Goal: Task Accomplishment & Management: Manage account settings

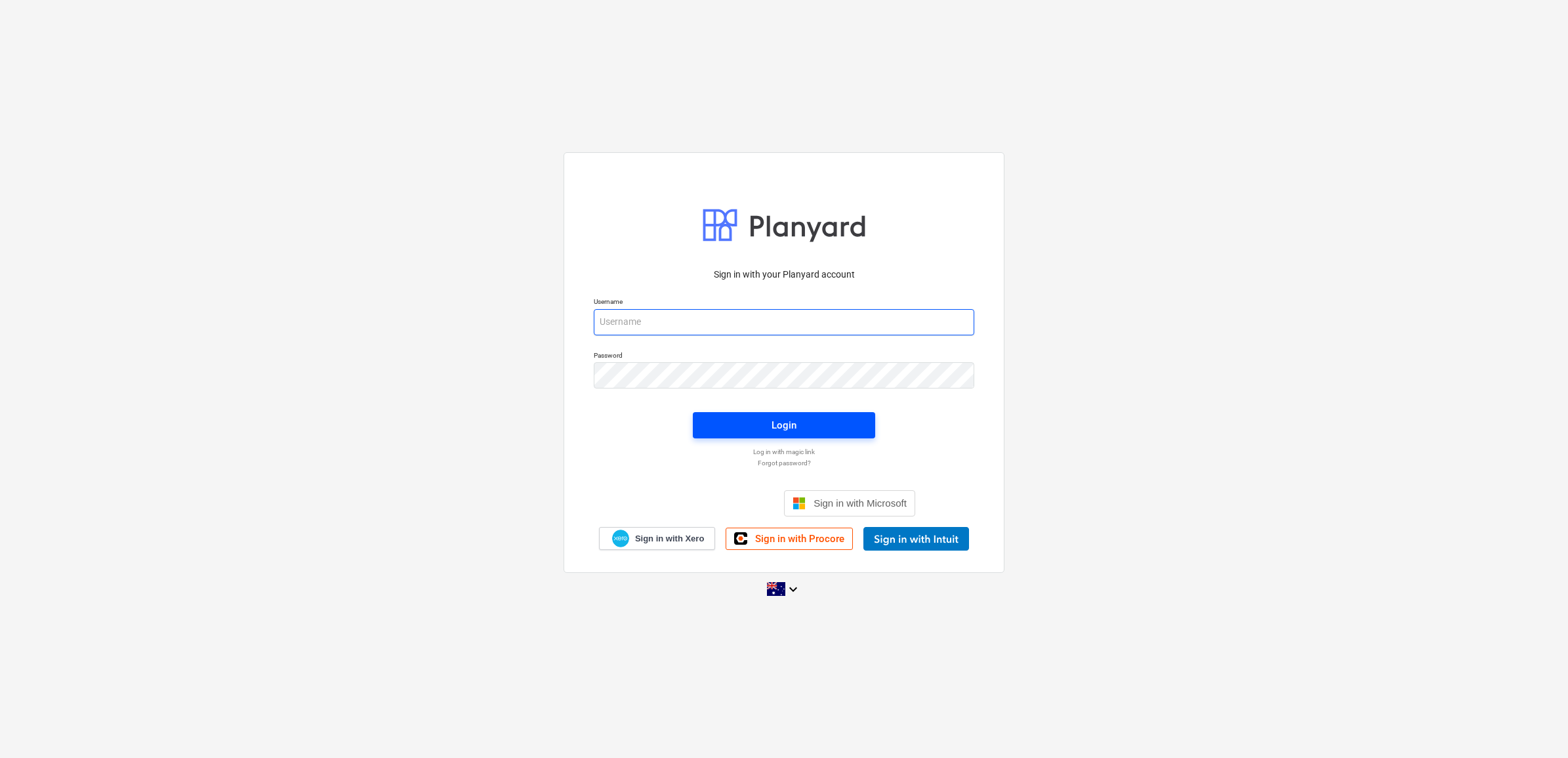
type input "[EMAIL_ADDRESS][DOMAIN_NAME]"
click at [797, 427] on span "Login" at bounding box center [784, 425] width 150 height 17
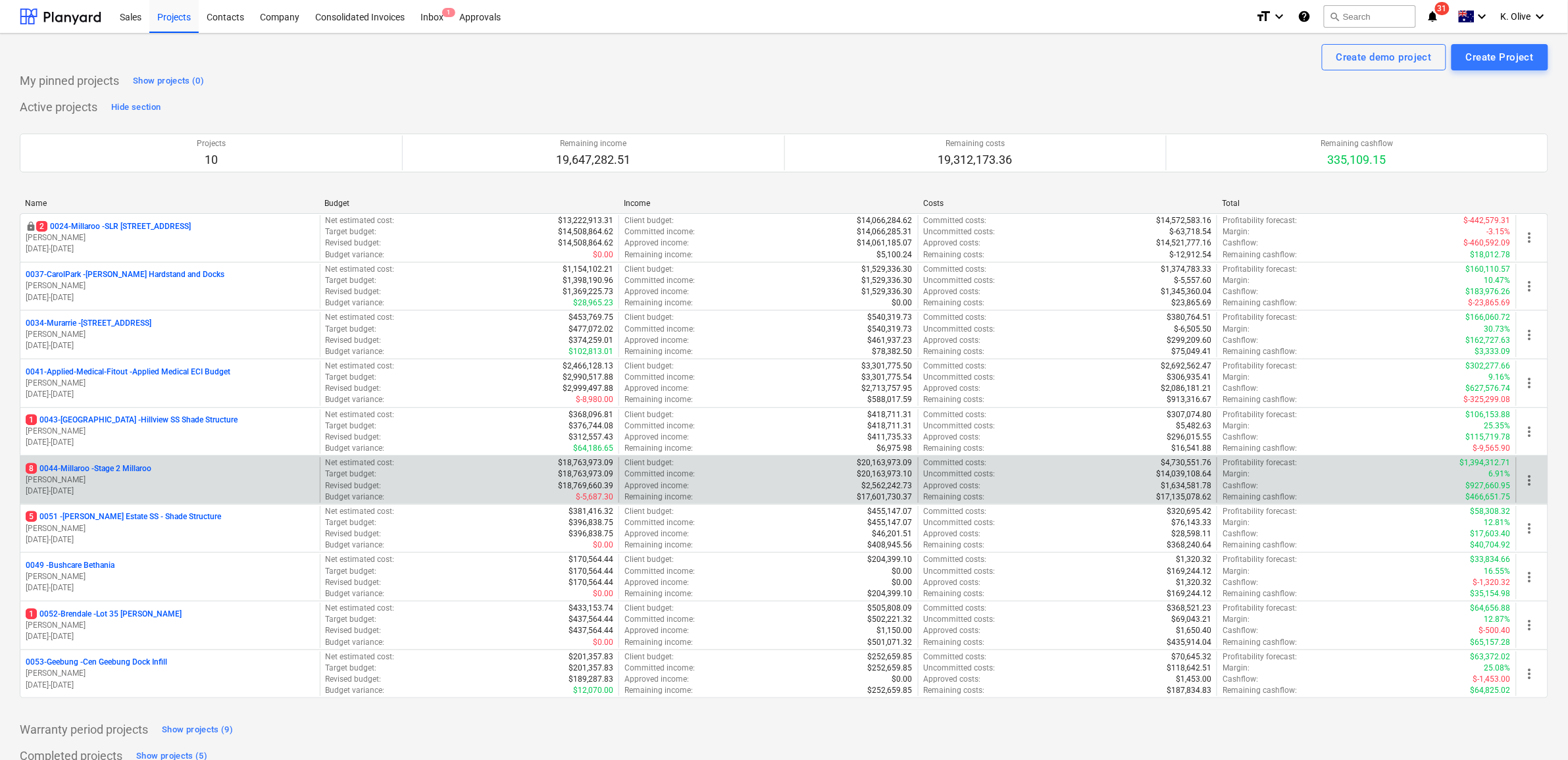
click at [125, 468] on p "8 0044-Millaroo - Stage 2 Millaroo" at bounding box center [88, 469] width 125 height 11
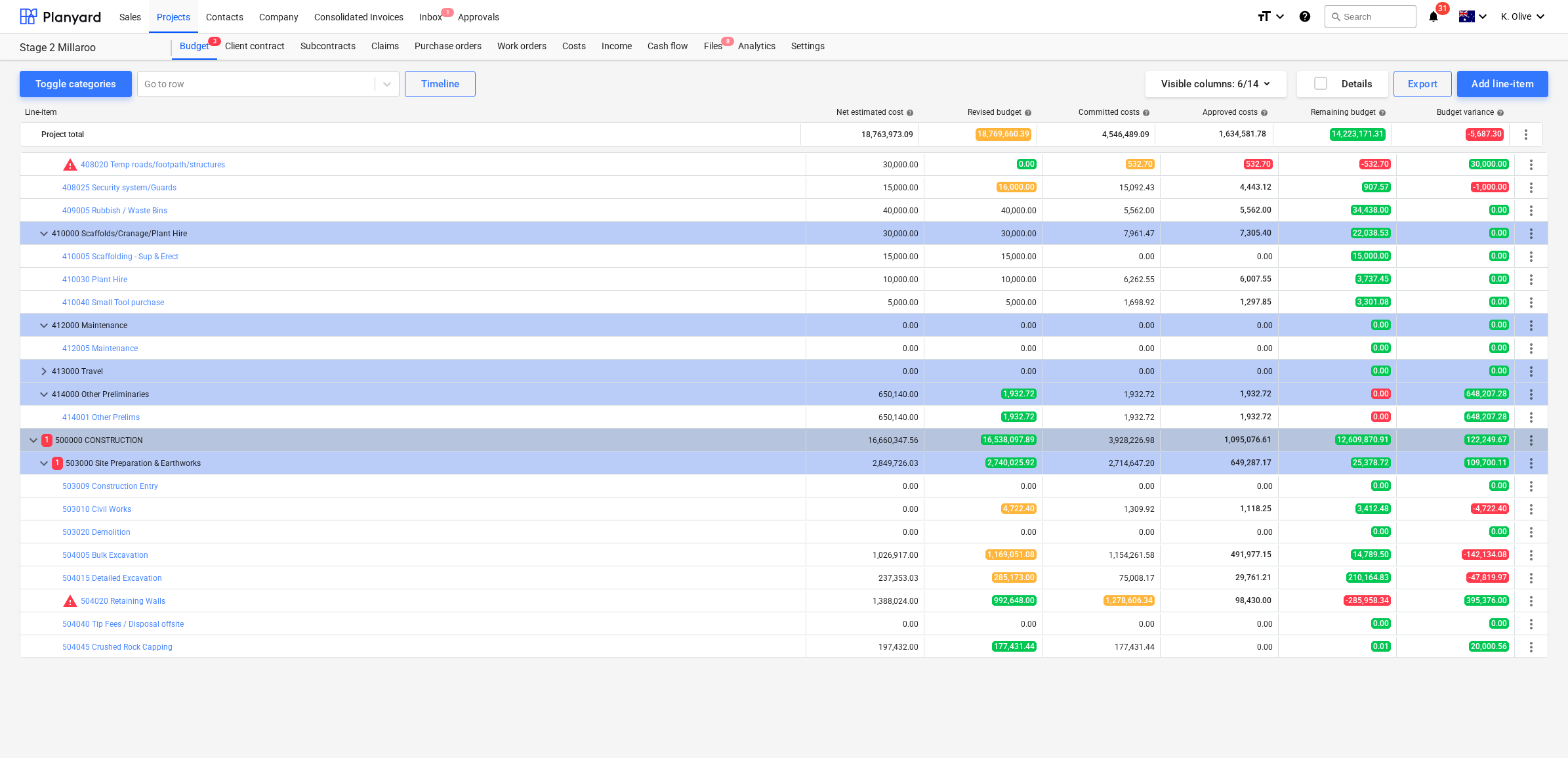
scroll to position [1824, 0]
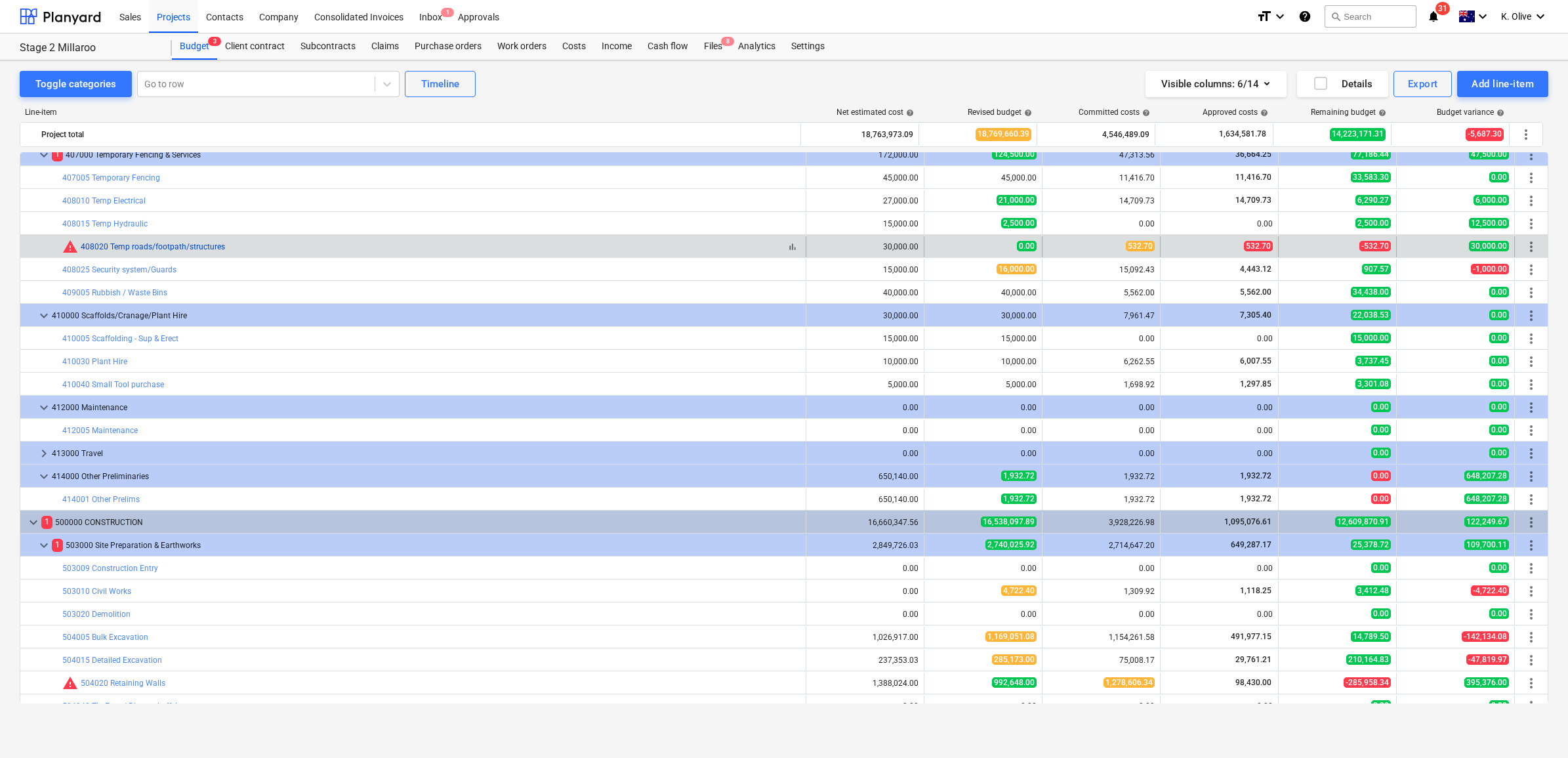
click at [179, 251] on link "408020 Temp roads/footpath/structures" at bounding box center [152, 247] width 144 height 9
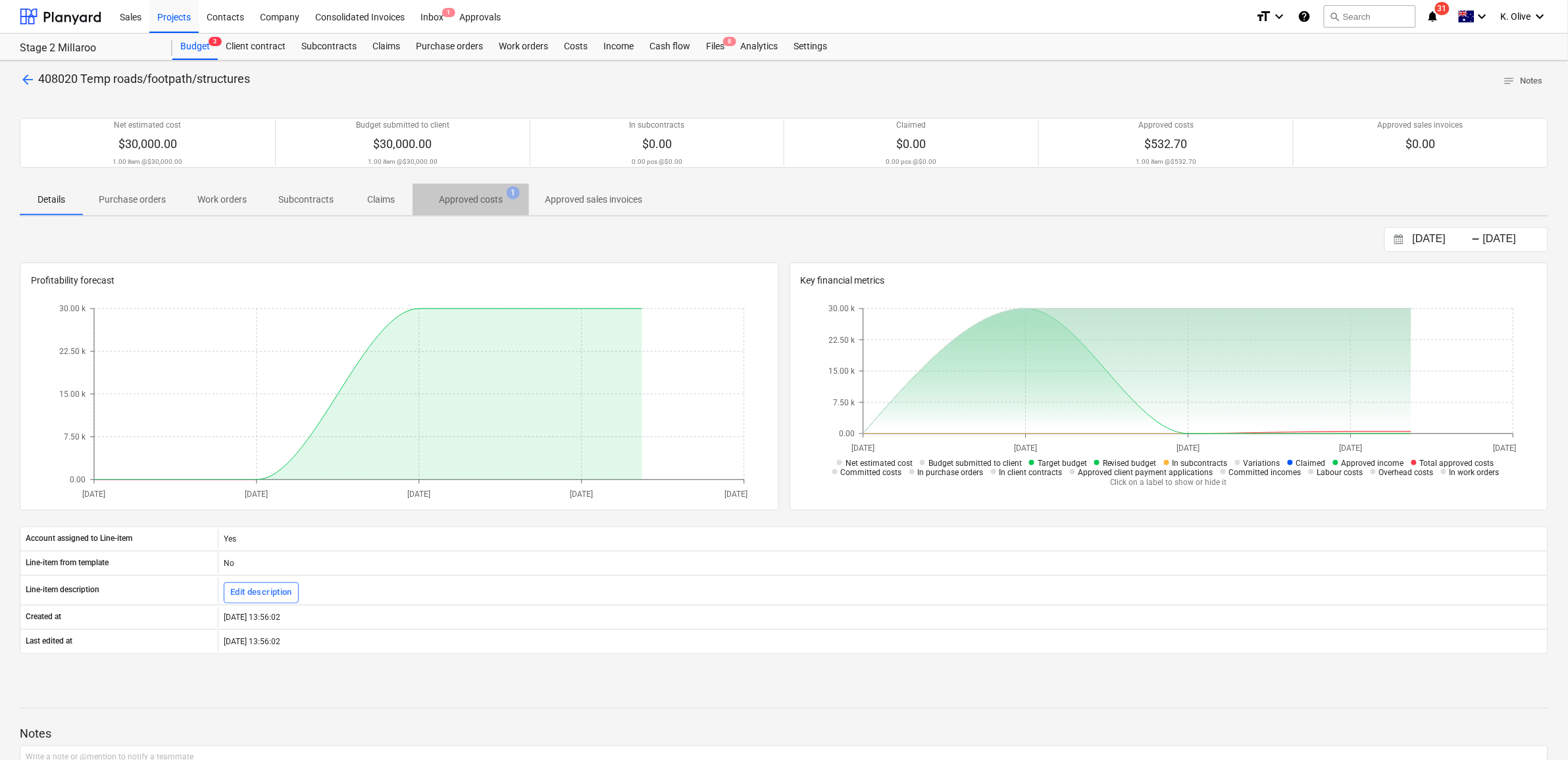
click at [459, 205] on p "Approved costs" at bounding box center [470, 199] width 64 height 14
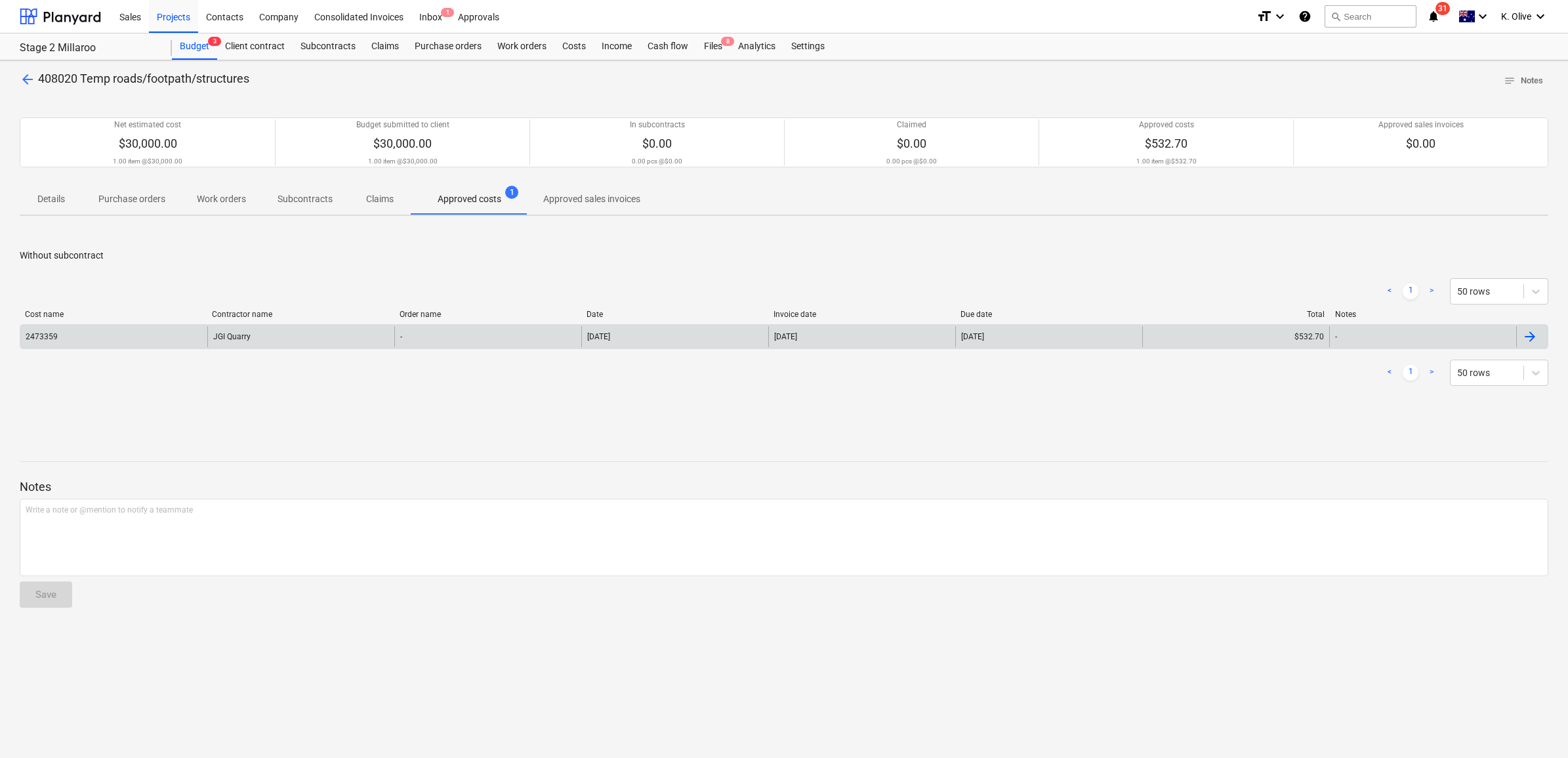
click at [286, 332] on div "JGI Quarry" at bounding box center [301, 336] width 187 height 21
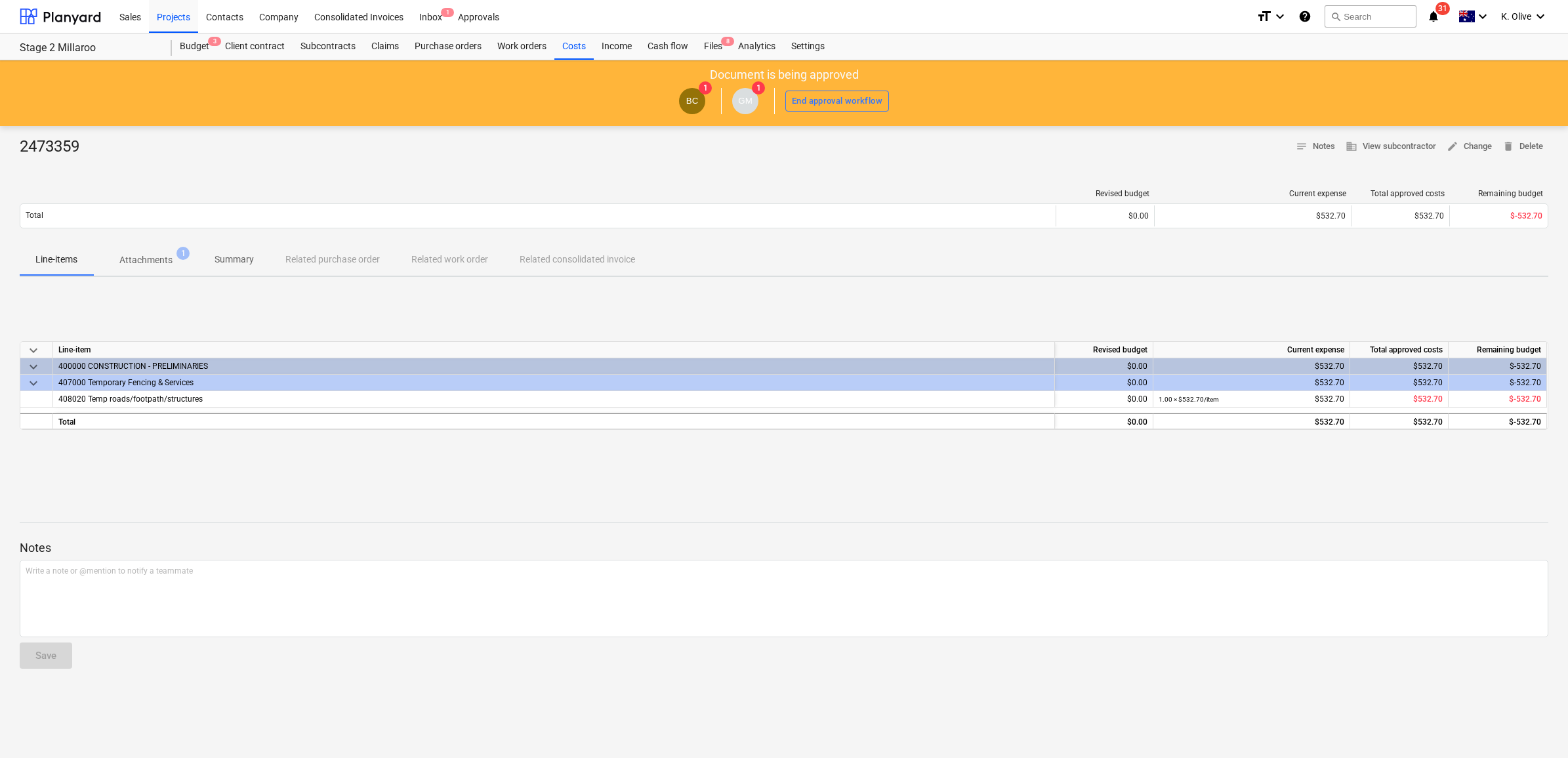
click at [148, 262] on p "Attachments" at bounding box center [146, 260] width 53 height 14
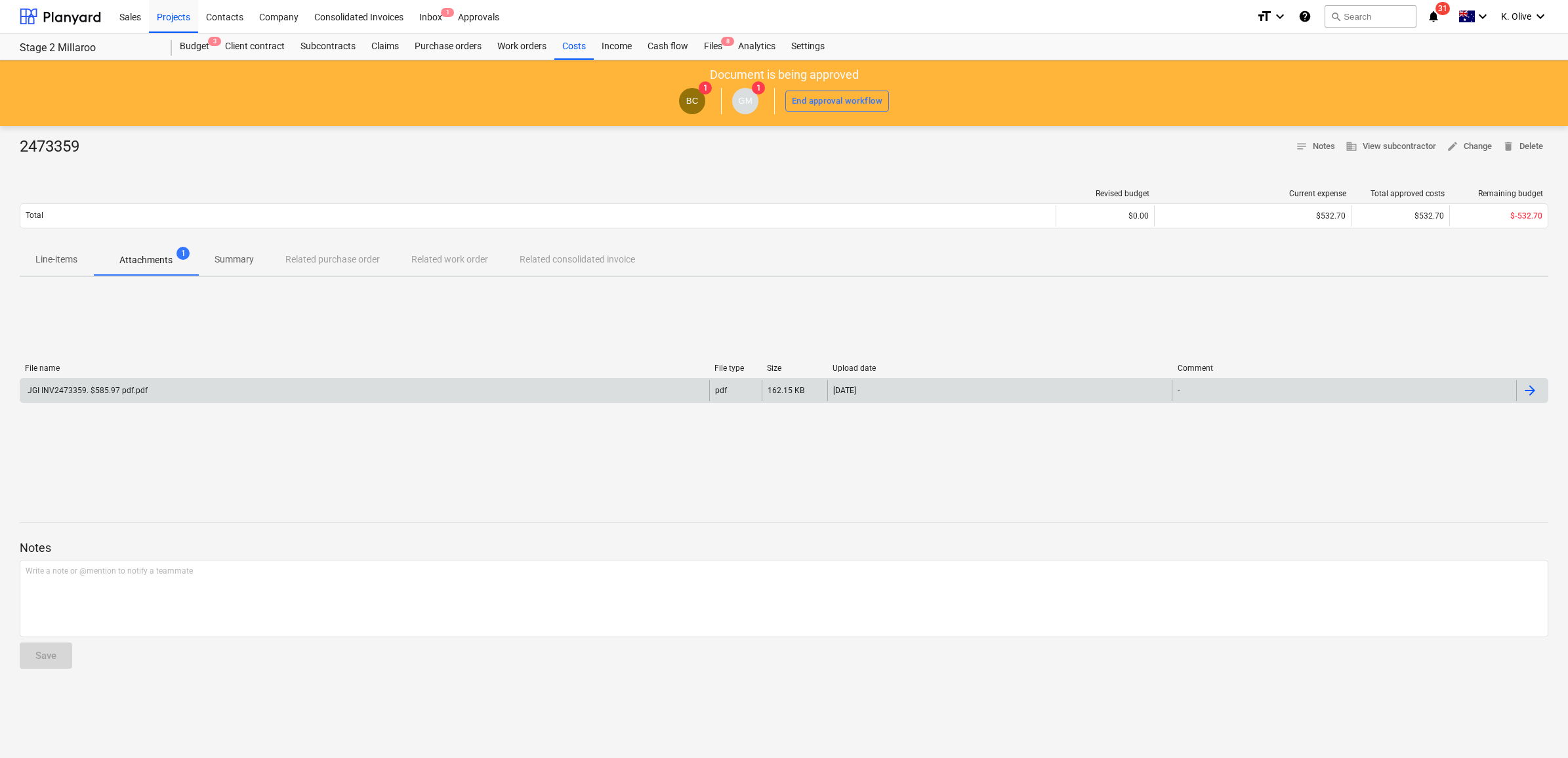
click at [196, 395] on div "JGI INV2473359. $585.97 pdf.pdf" at bounding box center [364, 390] width 689 height 21
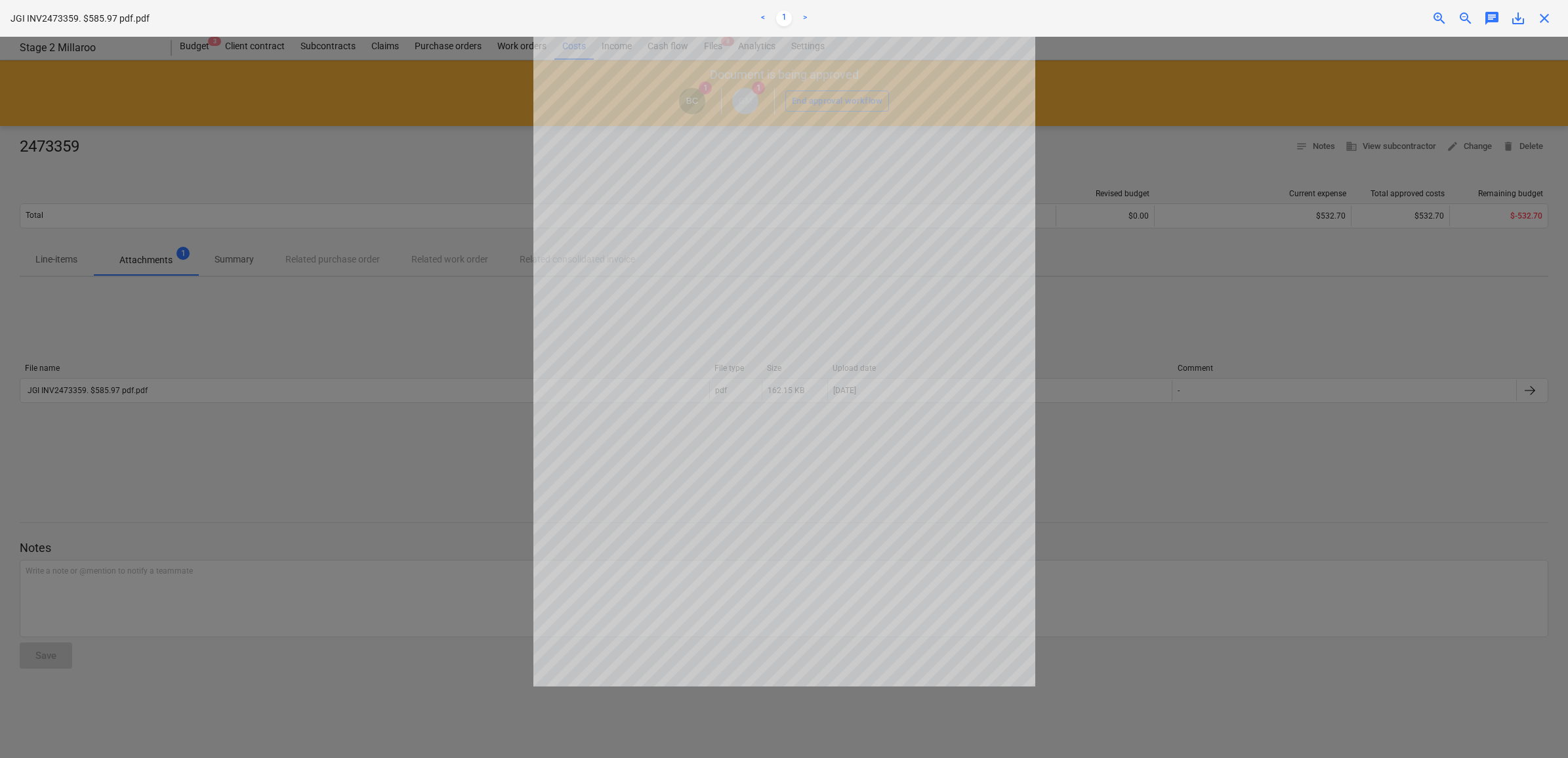
click at [1544, 18] on span "close" at bounding box center [1543, 18] width 16 height 16
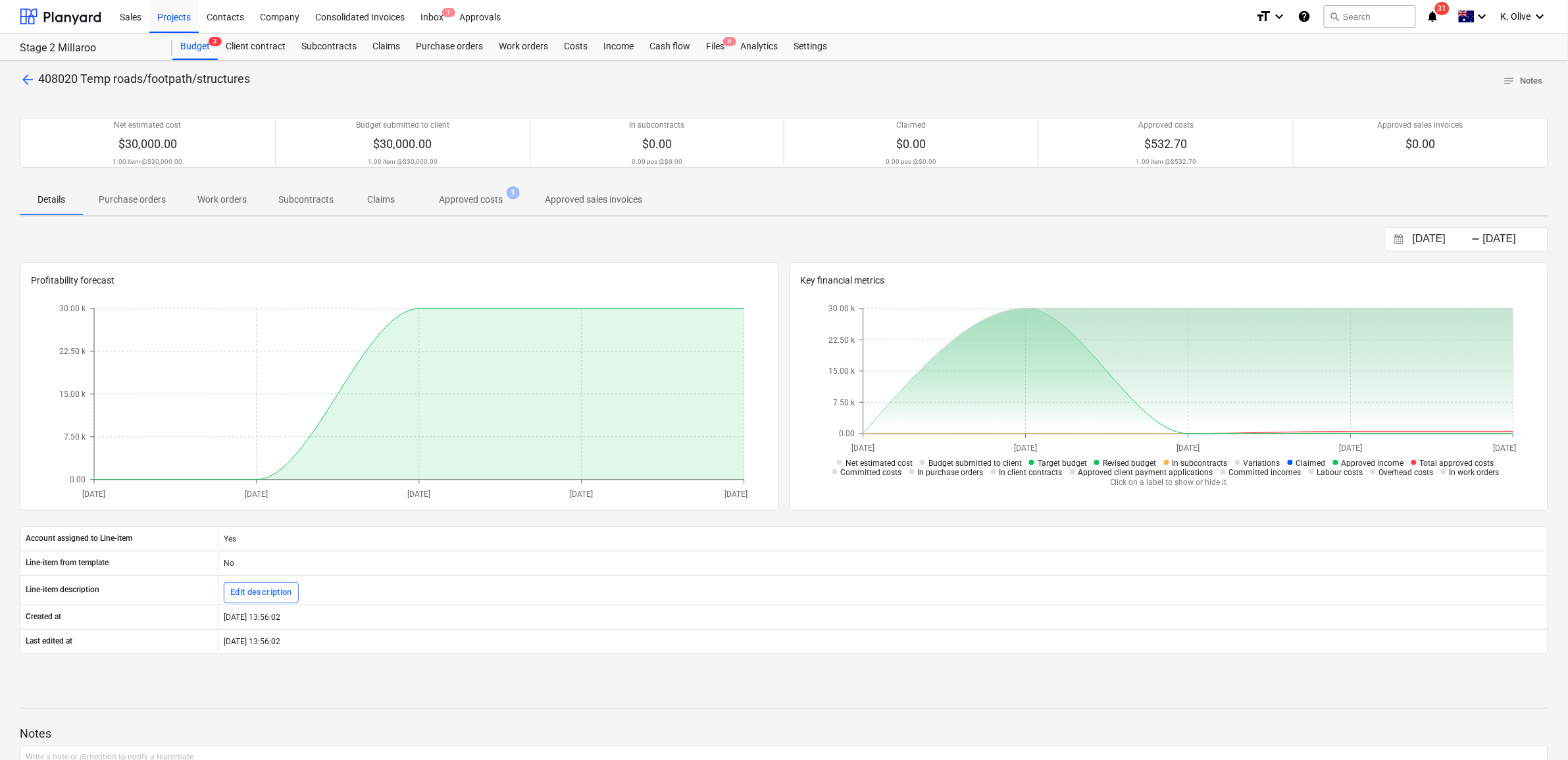
click at [30, 81] on span "arrow_back" at bounding box center [28, 80] width 16 height 16
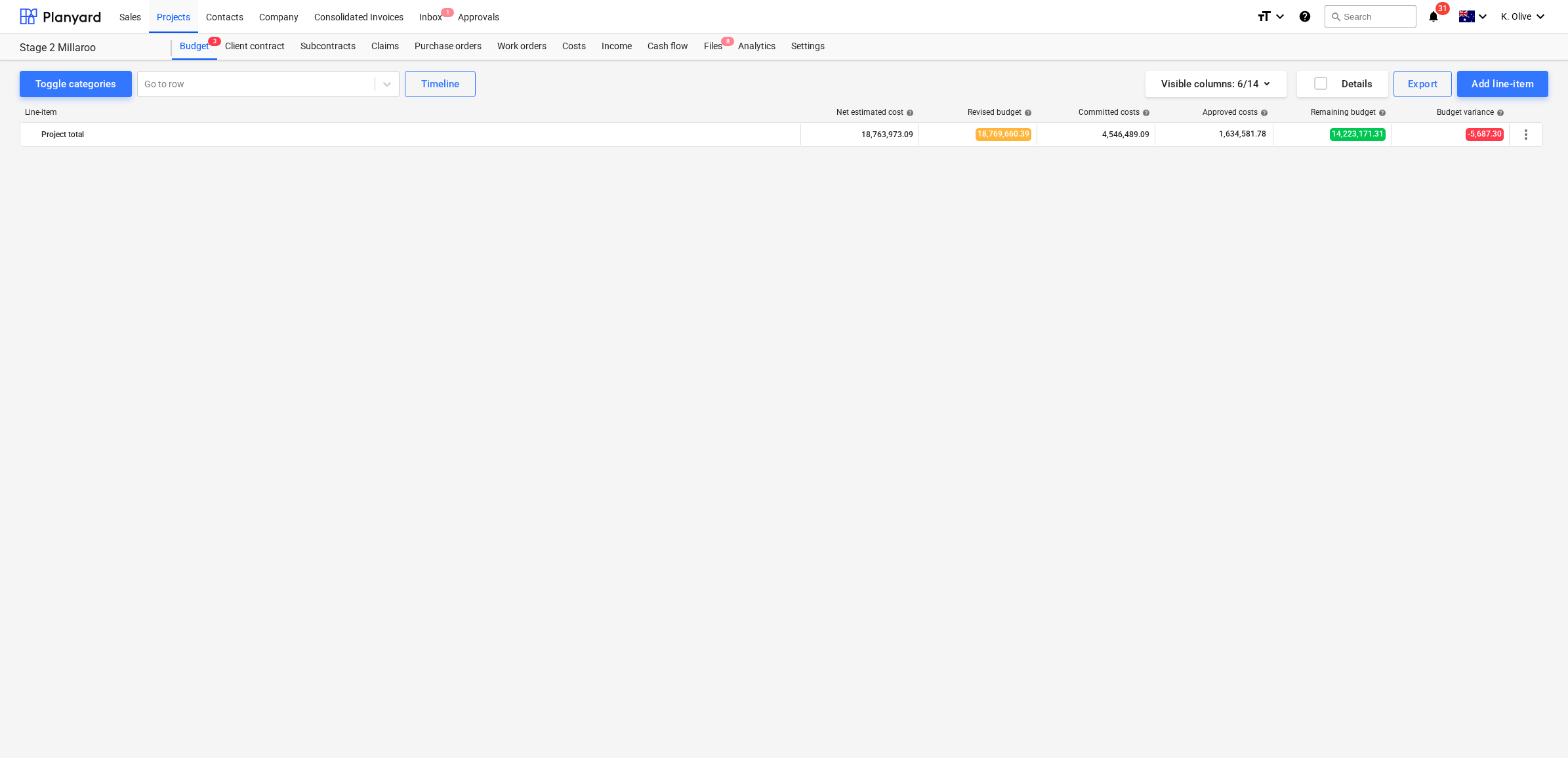
scroll to position [1824, 0]
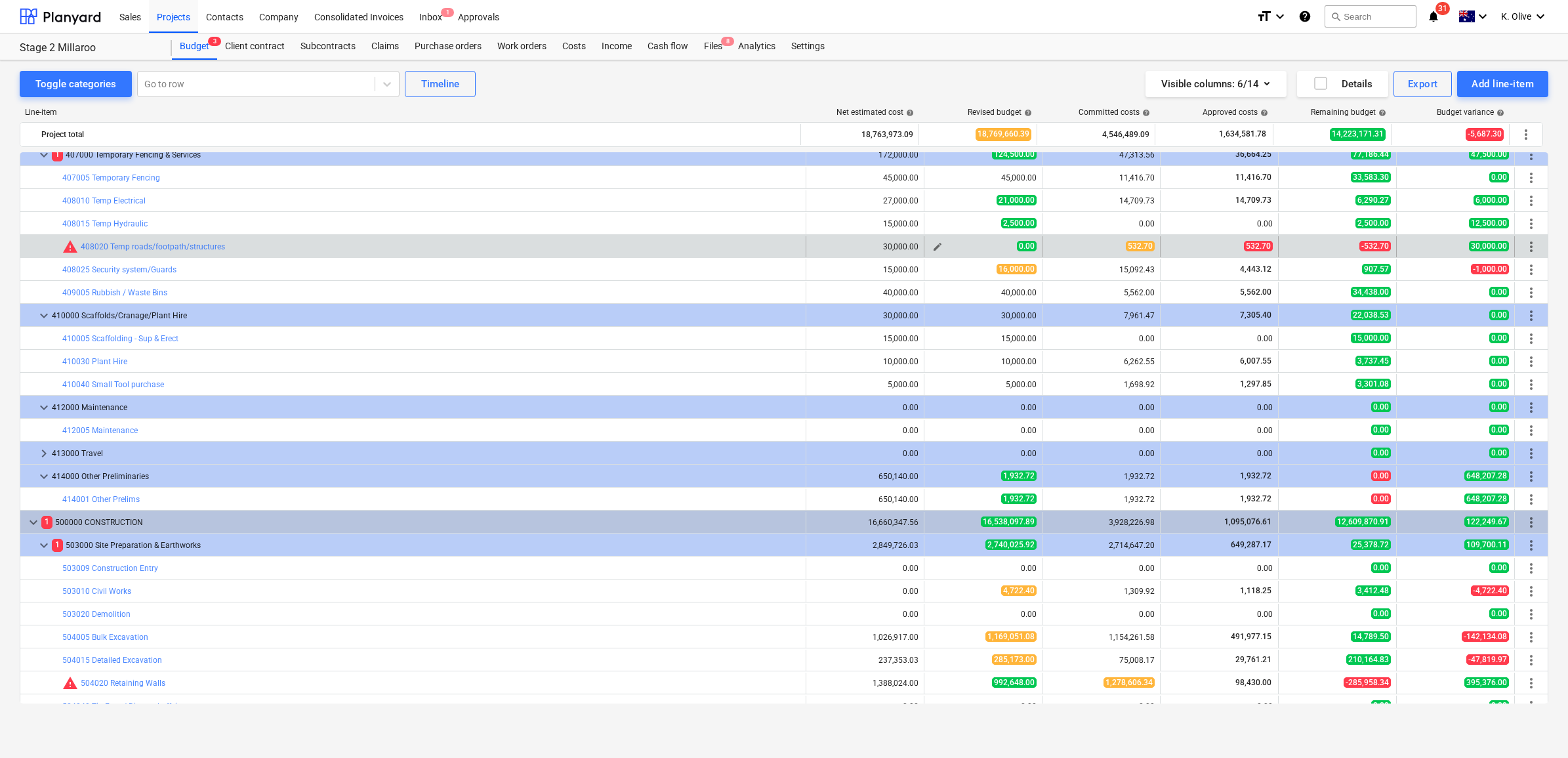
click at [938, 244] on span "edit" at bounding box center [937, 246] width 10 height 10
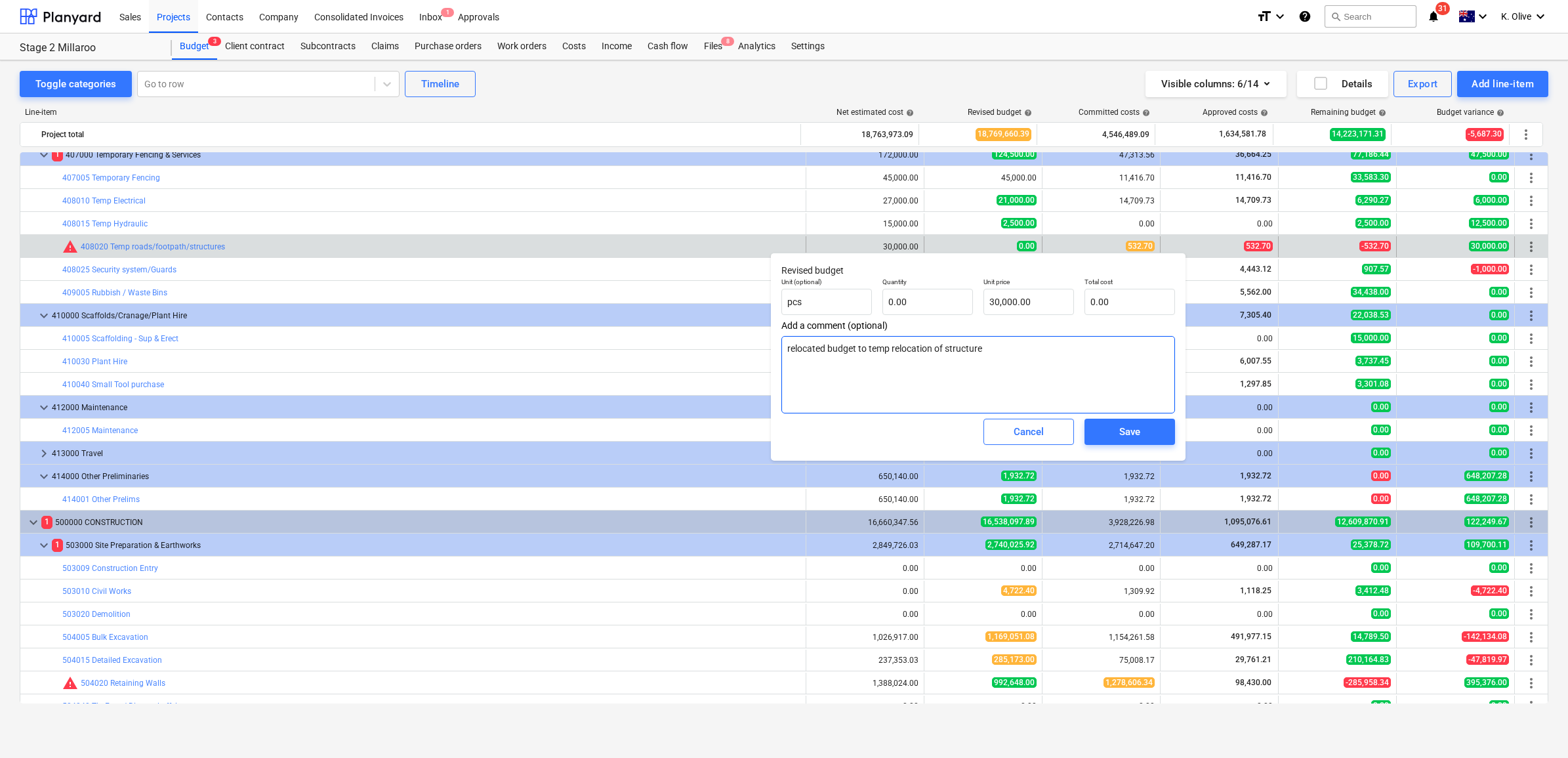
click at [993, 349] on textarea "relocated budget to temp relocation of structure" at bounding box center [978, 375] width 394 height 78
click at [1101, 425] on span "Save" at bounding box center [1129, 432] width 59 height 17
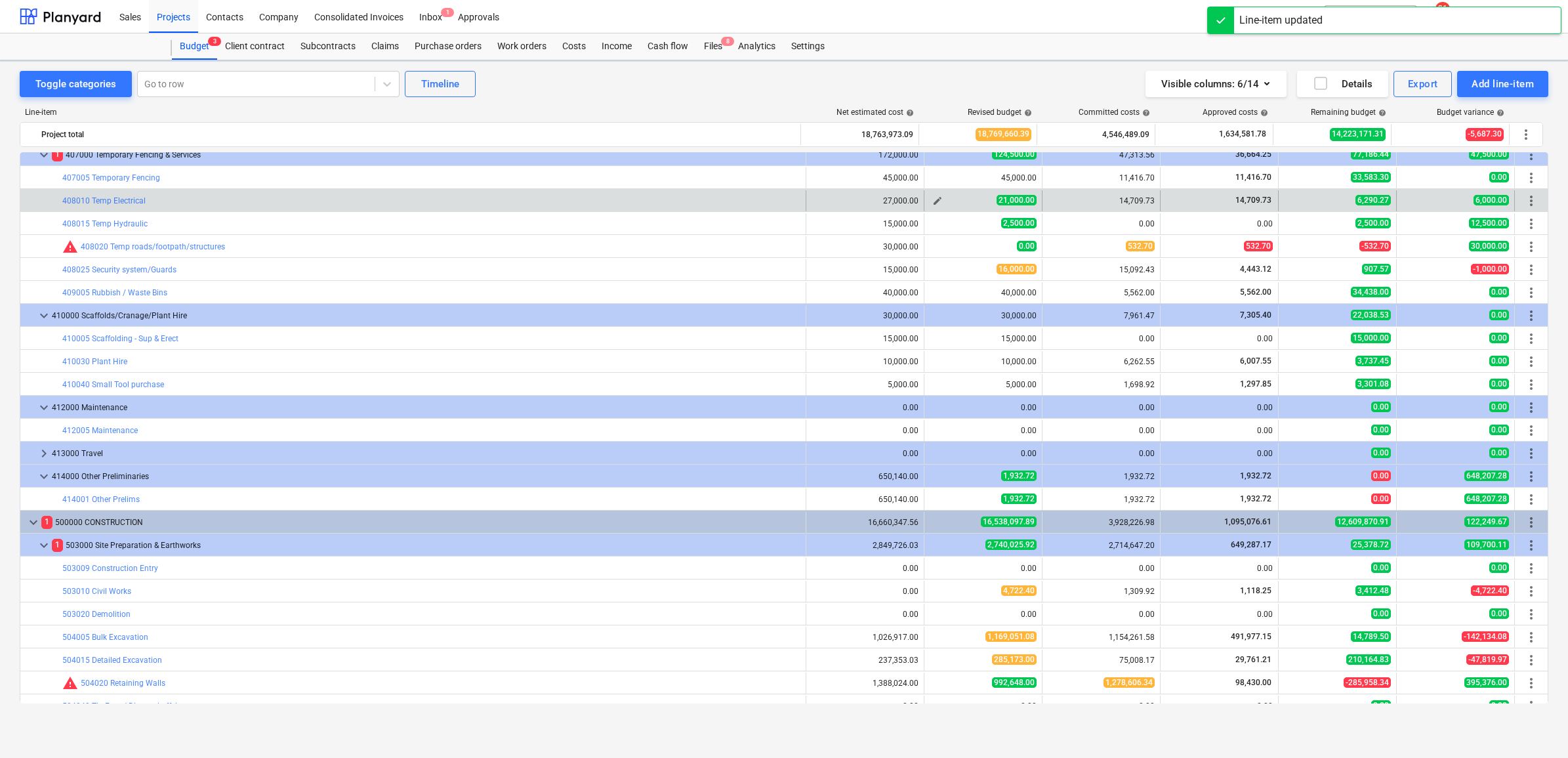
click at [932, 199] on span "edit" at bounding box center [937, 201] width 10 height 10
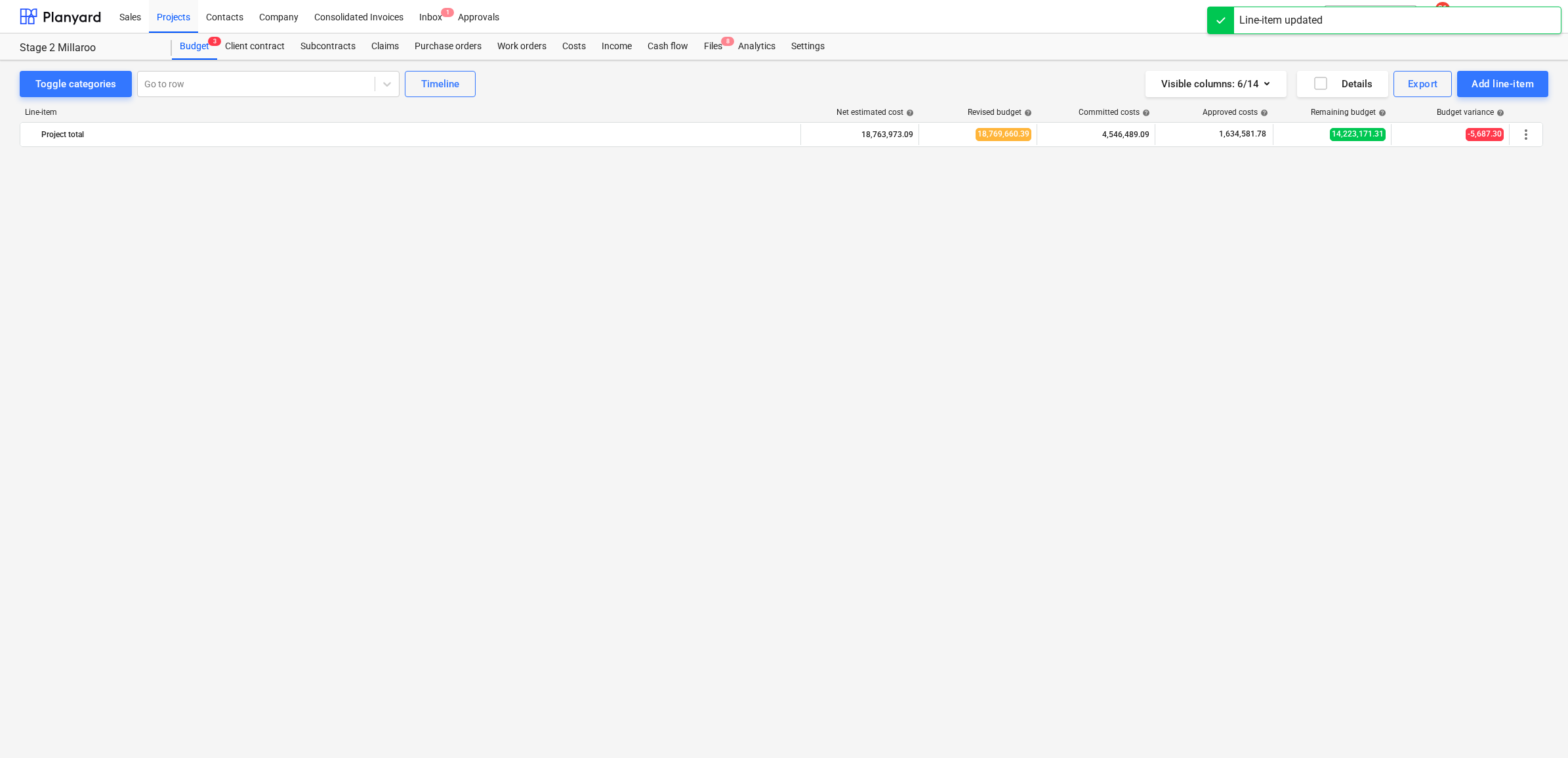
type textarea "x"
type input "1.00"
type input "21,000.00"
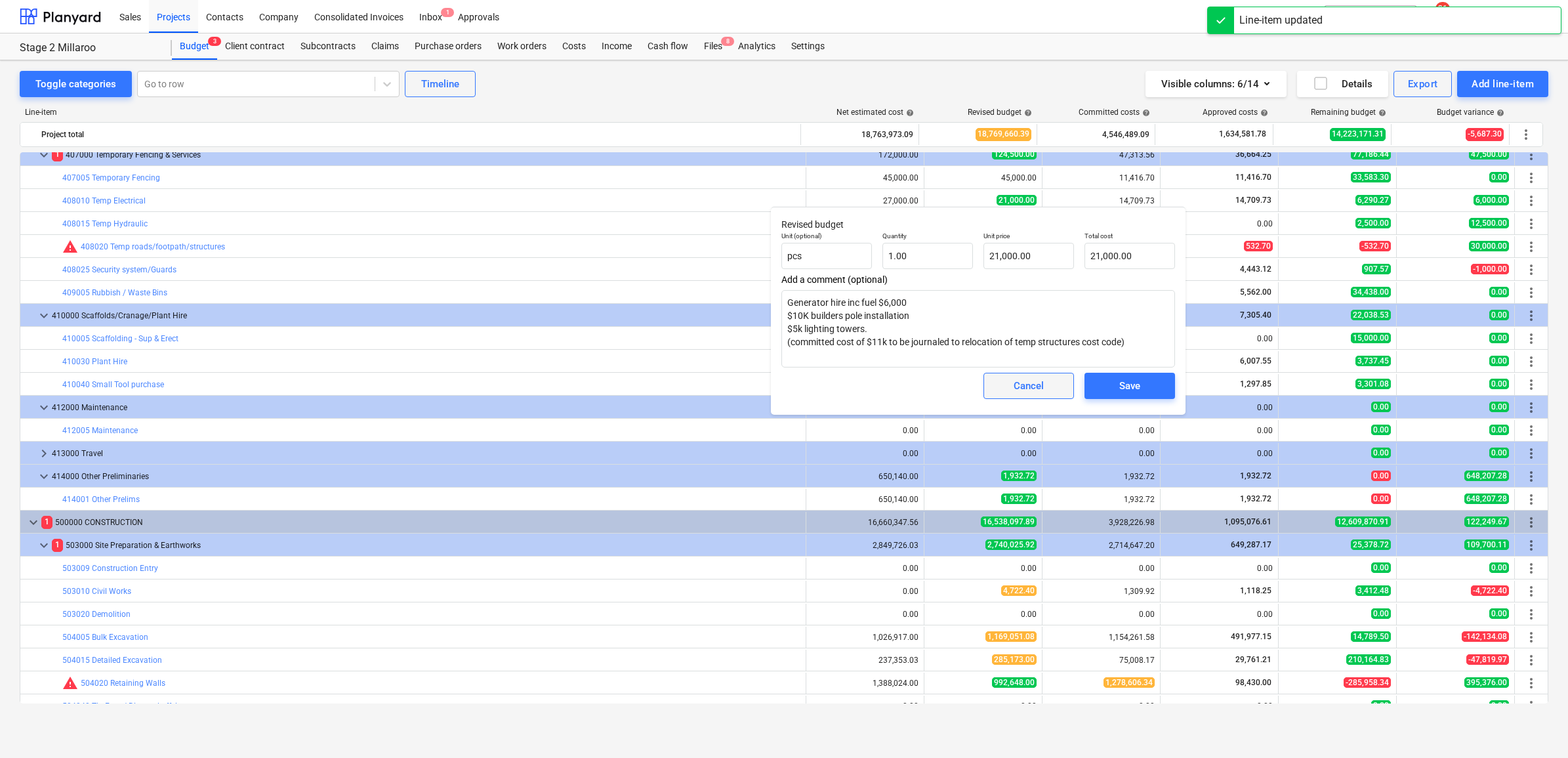
click at [1024, 392] on div "Cancel" at bounding box center [1029, 386] width 30 height 17
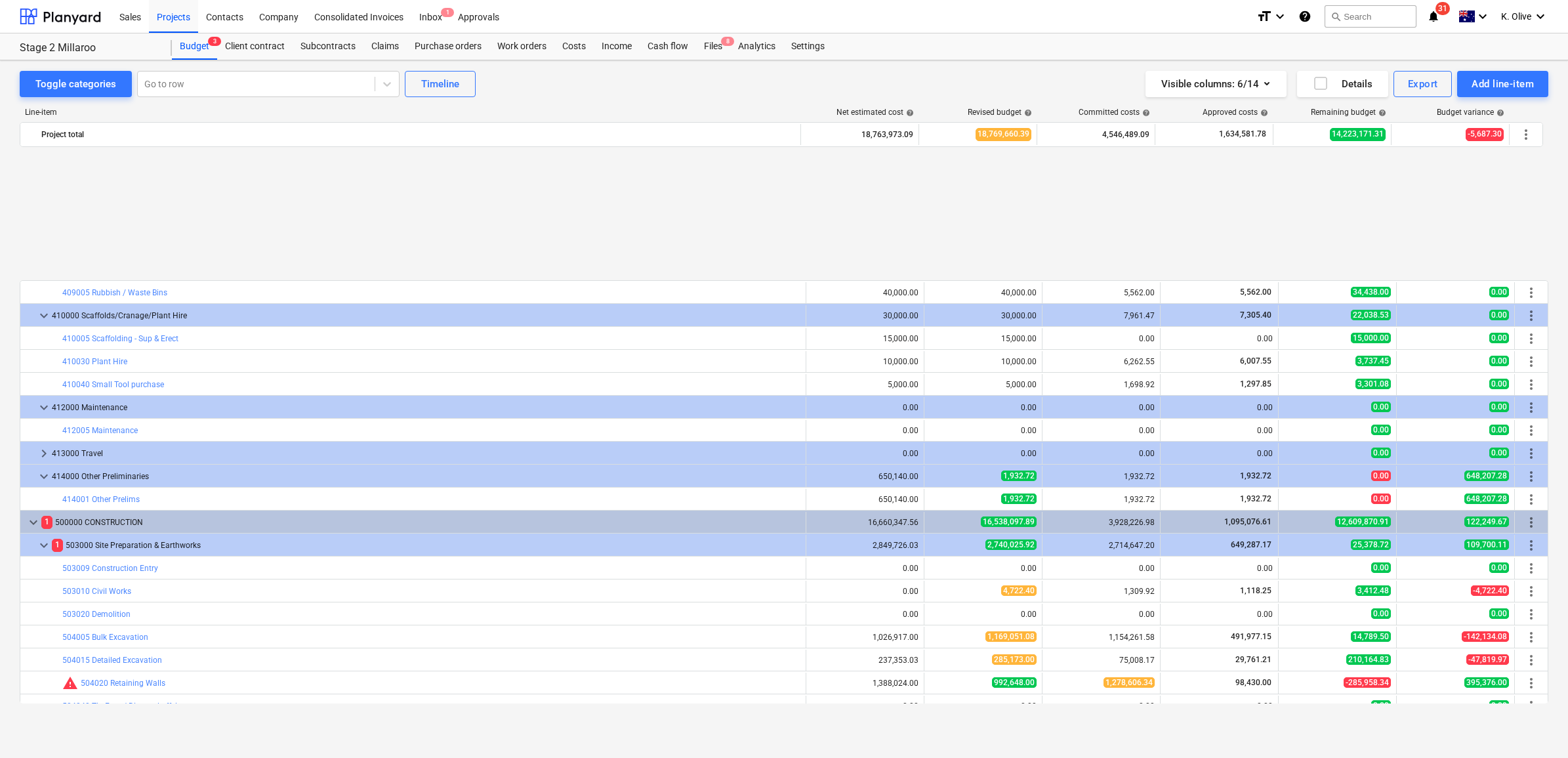
scroll to position [1987, 0]
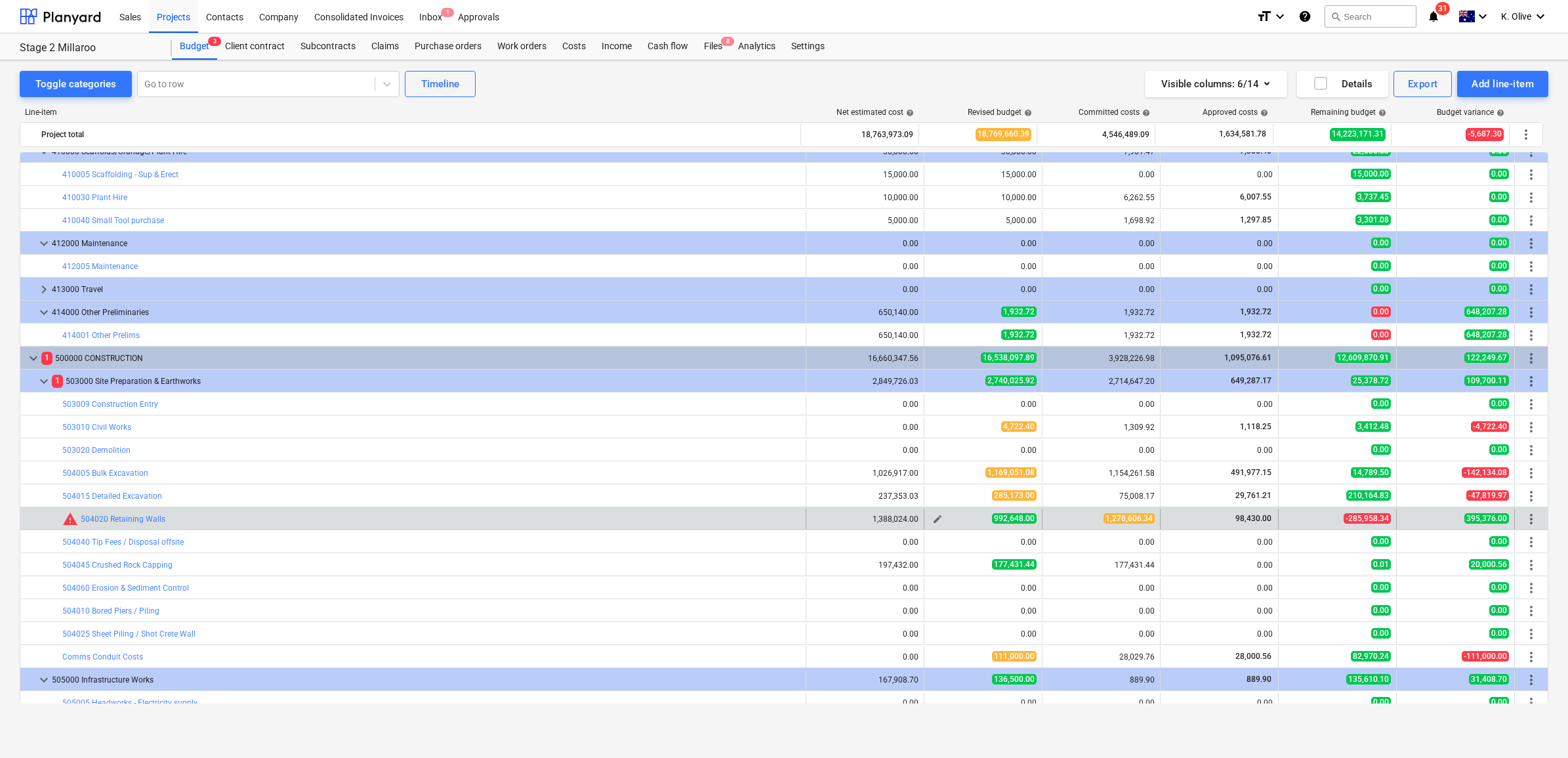
click at [935, 517] on span "edit" at bounding box center [937, 519] width 10 height 10
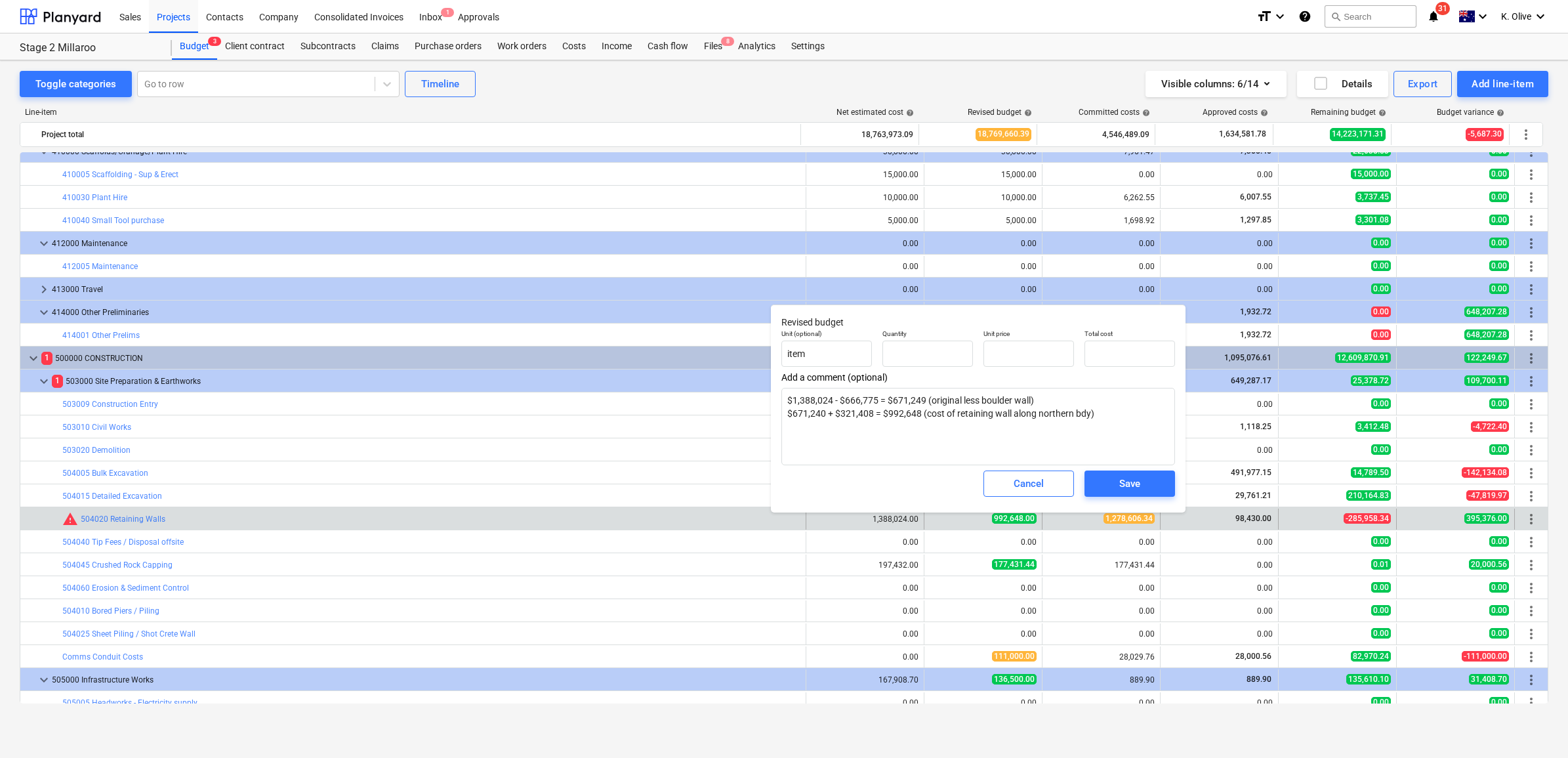
type textarea "x"
type input "1.00"
type input "992,648.00"
click at [1038, 479] on div "Cancel" at bounding box center [1029, 484] width 30 height 17
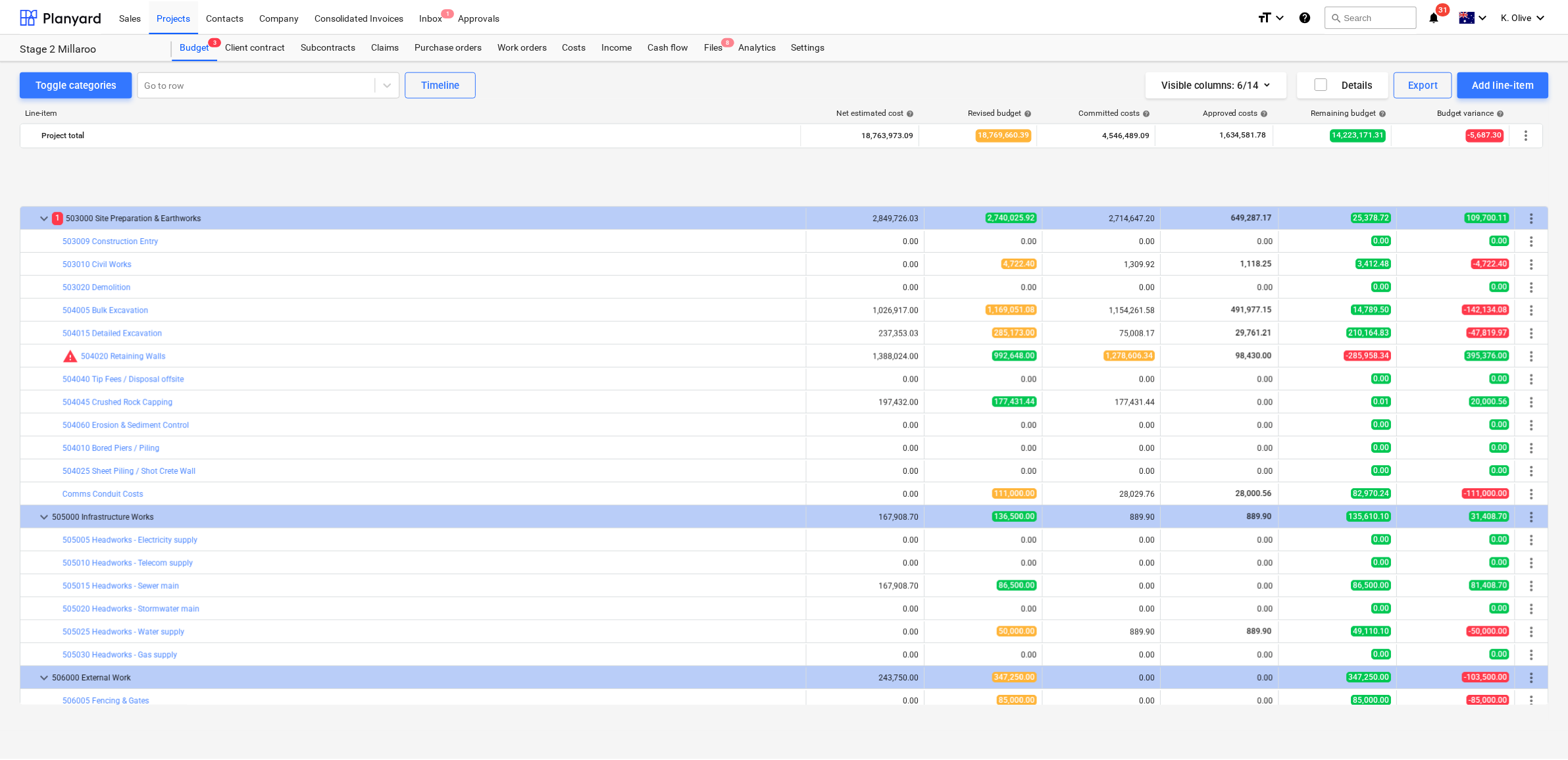
scroll to position [2239, 0]
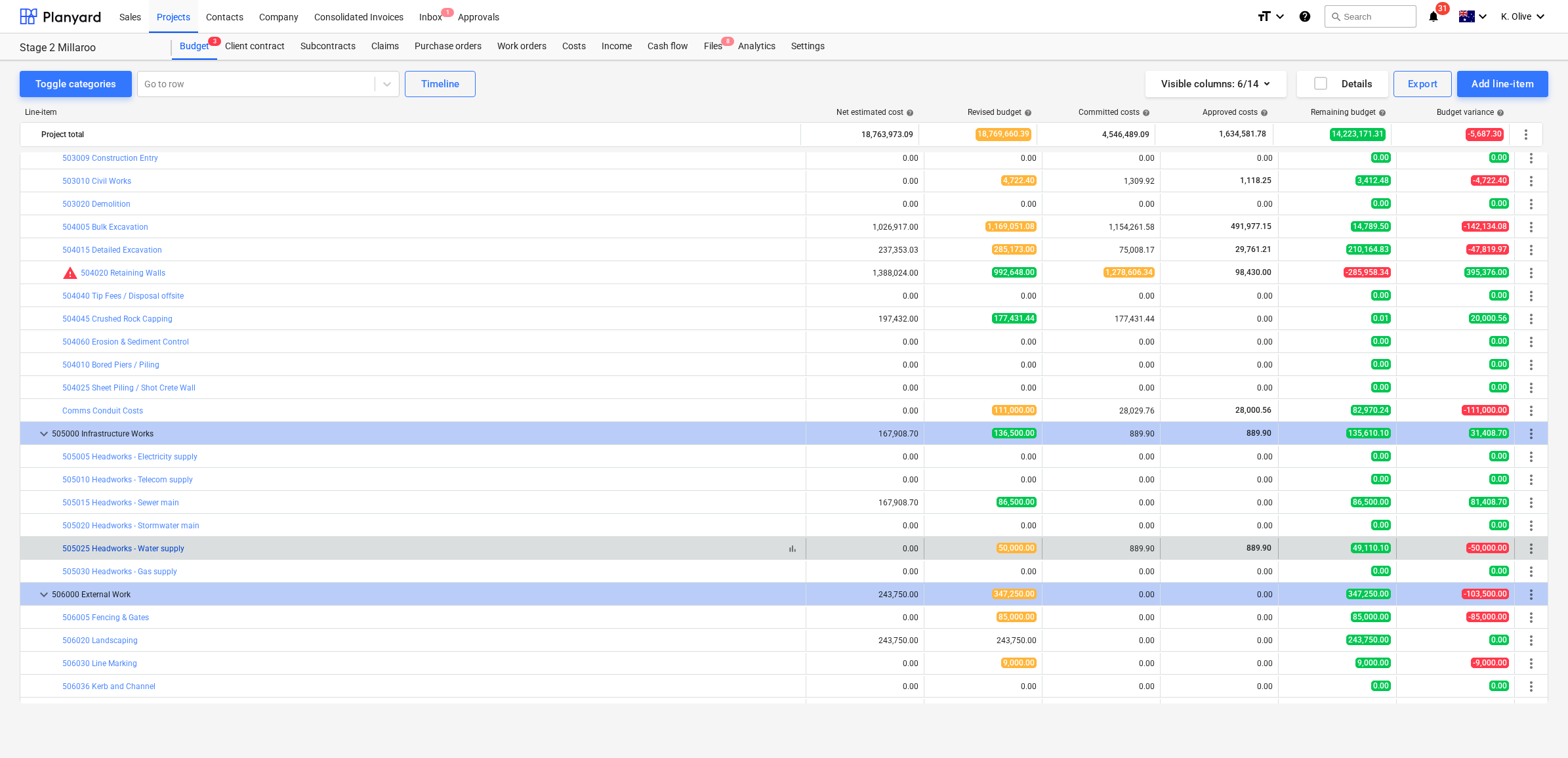
click at [135, 546] on link "505025 Headworks - Water supply" at bounding box center [123, 549] width 122 height 9
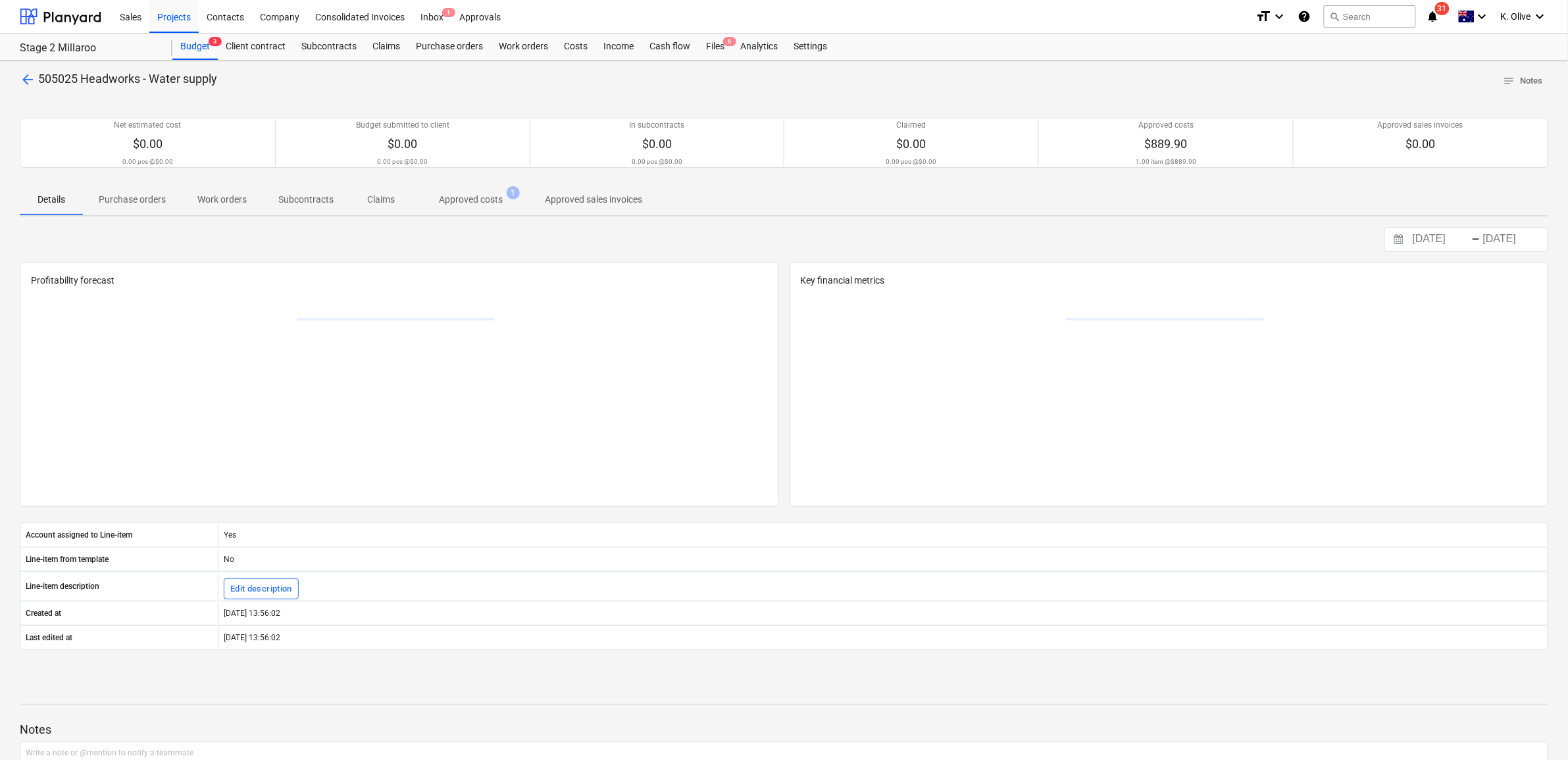
click at [459, 198] on p "Approved costs" at bounding box center [470, 199] width 64 height 14
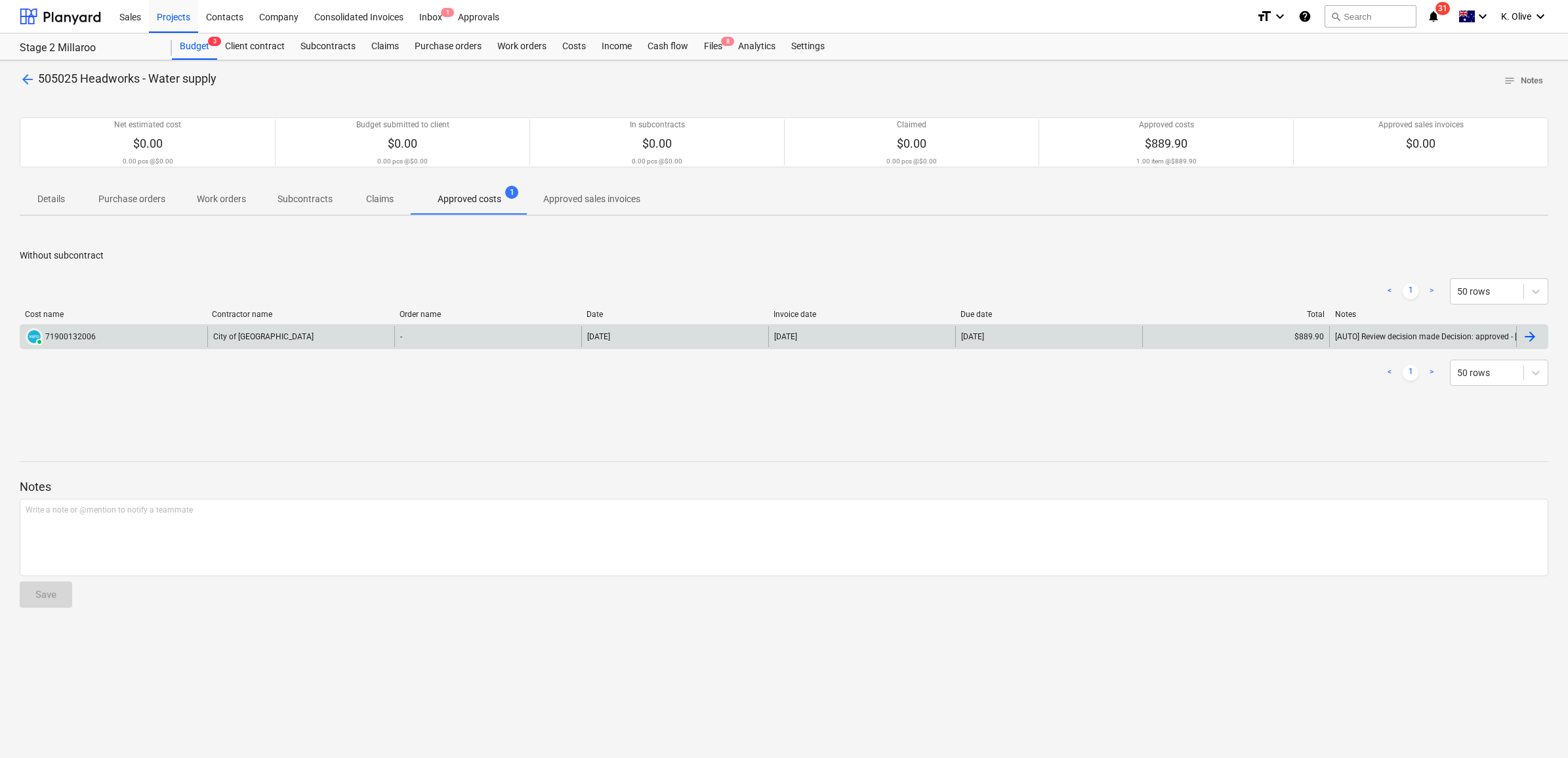
click at [113, 340] on div "PAID 71900132006" at bounding box center [114, 336] width 187 height 21
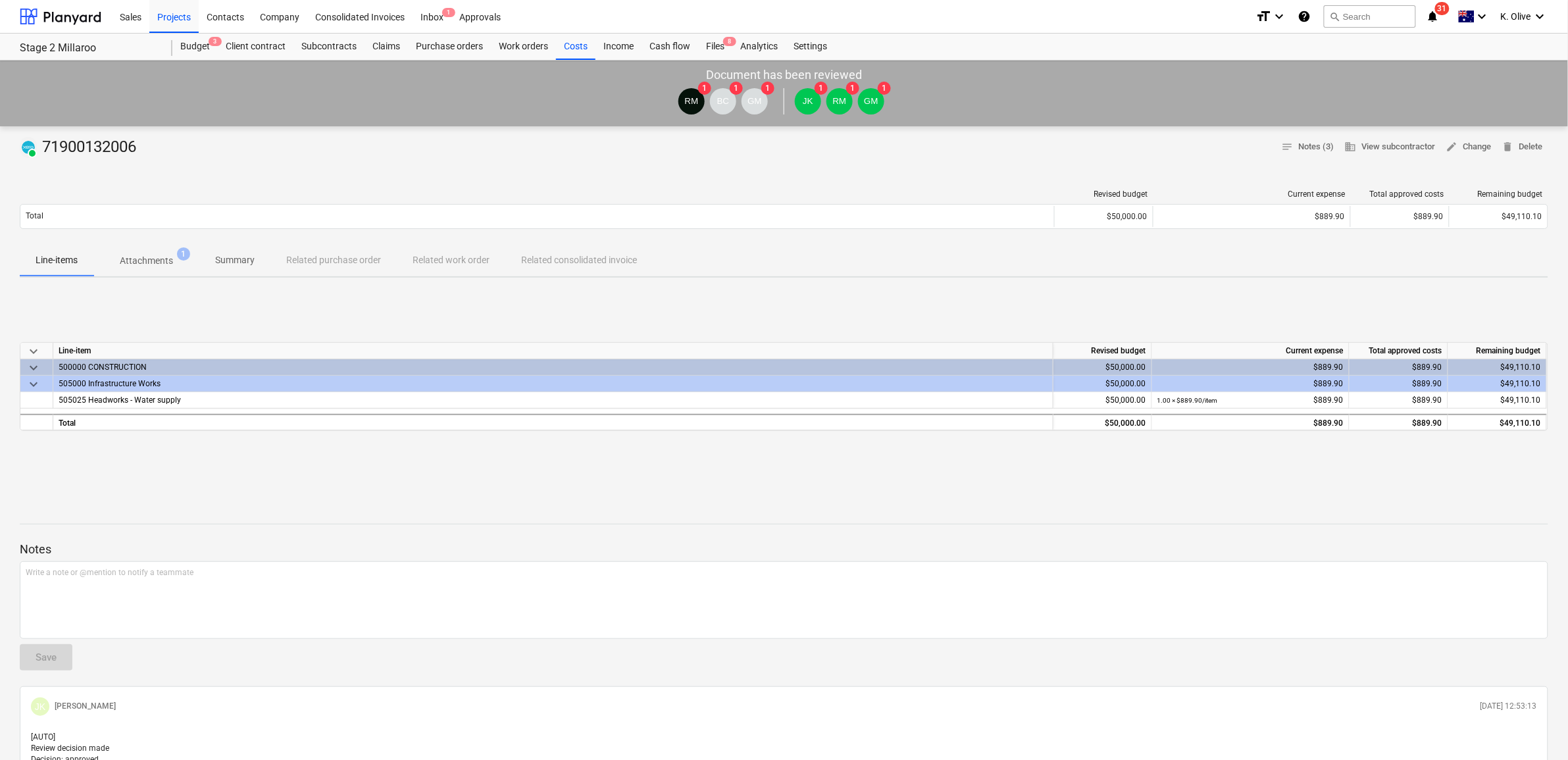
click at [157, 254] on p "Attachments" at bounding box center [146, 261] width 53 height 14
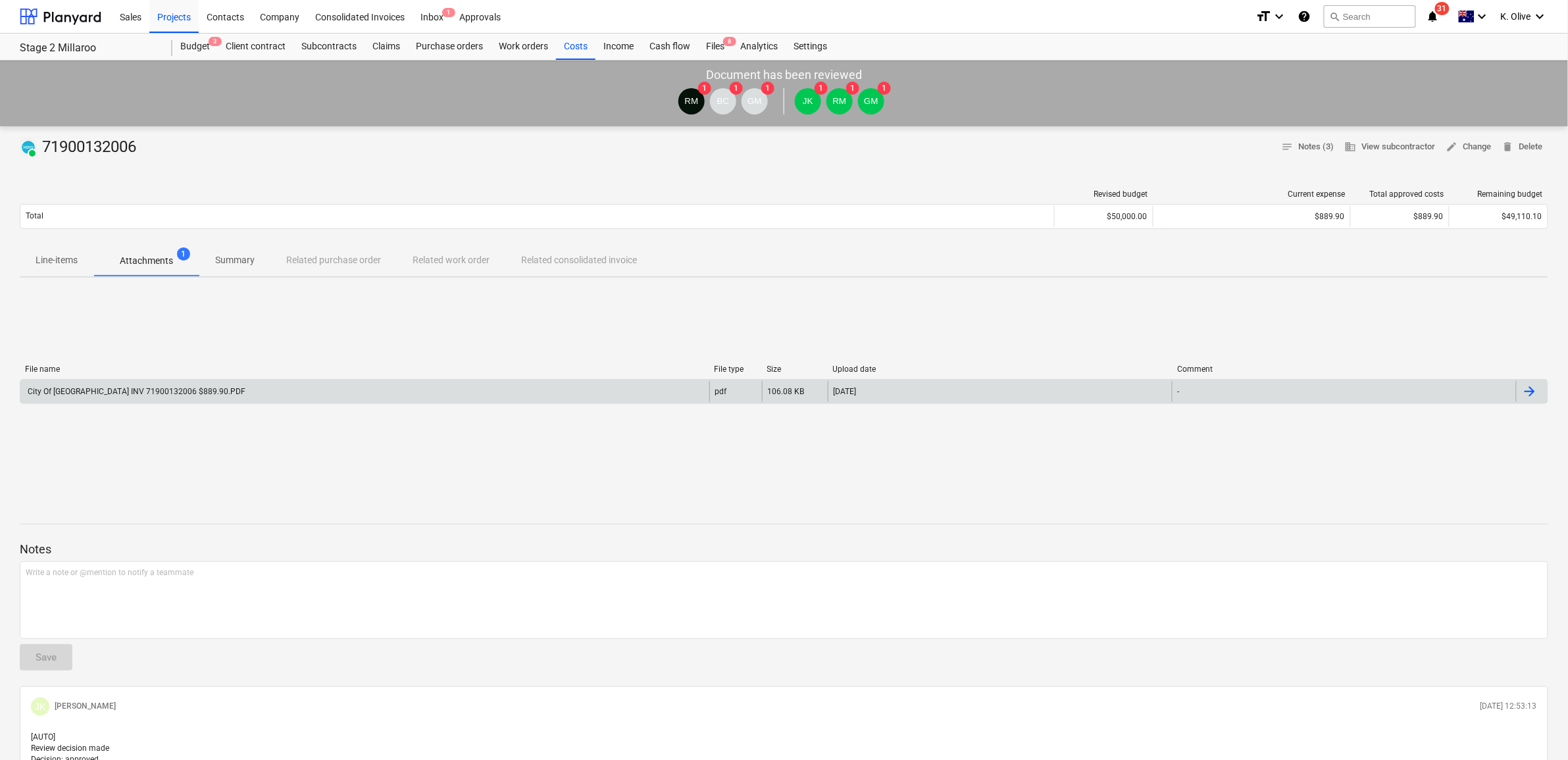
click at [185, 395] on div "City Of [GEOGRAPHIC_DATA] INV 71900132006 $889.90.PDF" at bounding box center [136, 392] width 220 height 9
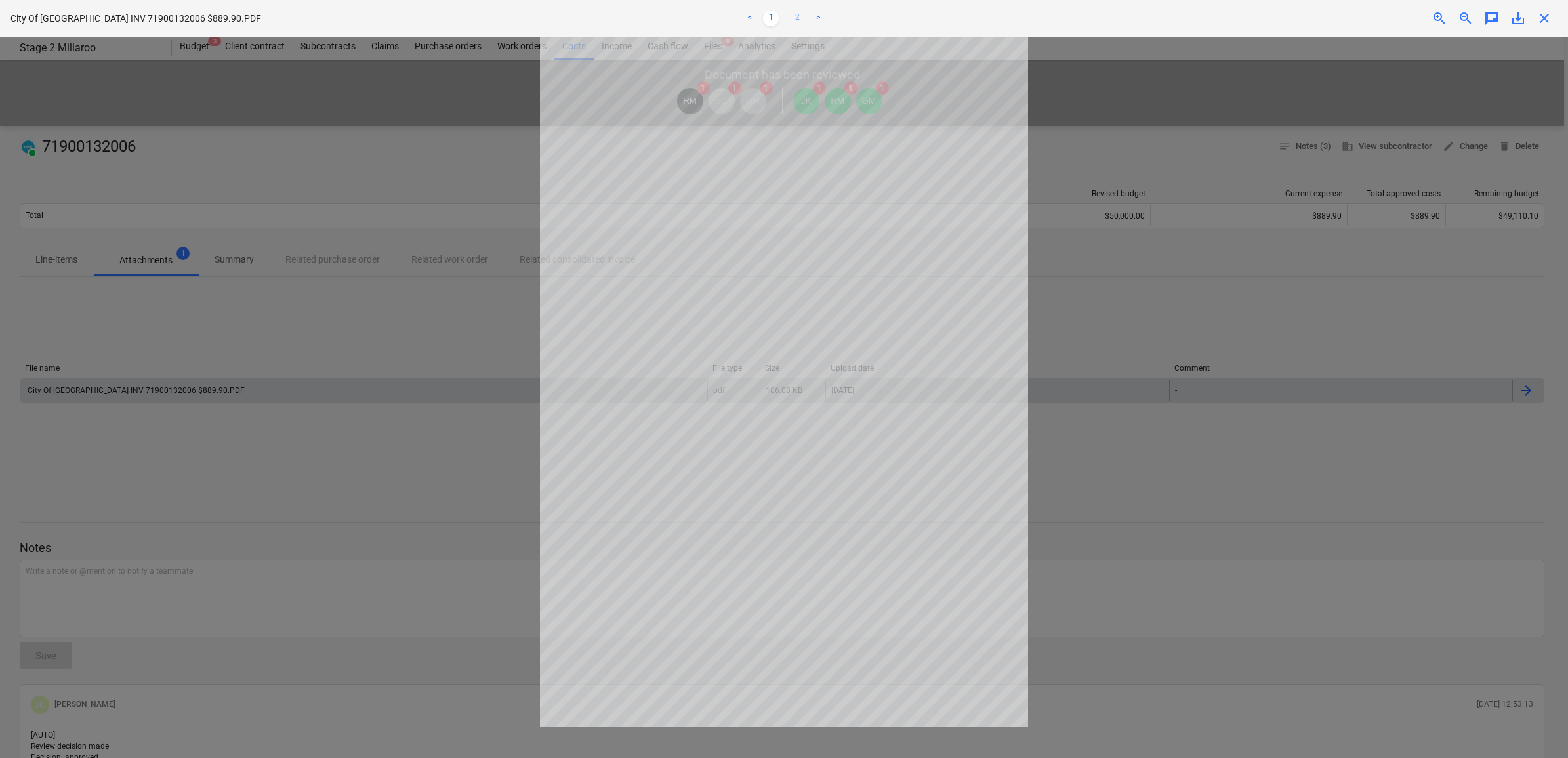
click at [799, 18] on link "2" at bounding box center [797, 18] width 16 height 16
click at [1546, 21] on span "close" at bounding box center [1543, 18] width 16 height 16
